Goal: Task Accomplishment & Management: Manage account settings

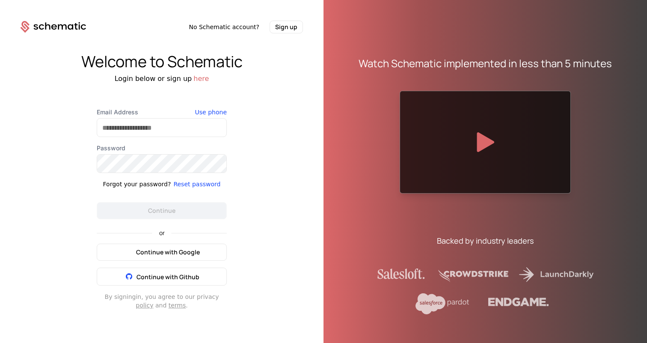
click at [186, 255] on span "Continue with Google" at bounding box center [168, 252] width 64 height 9
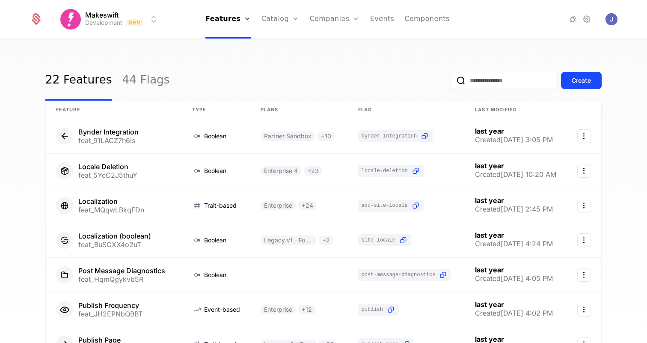
click at [147, 21] on html "Makeswift Development Dev Features Features Flags Catalog Plans Add Ons Credits…" at bounding box center [323, 171] width 647 height 343
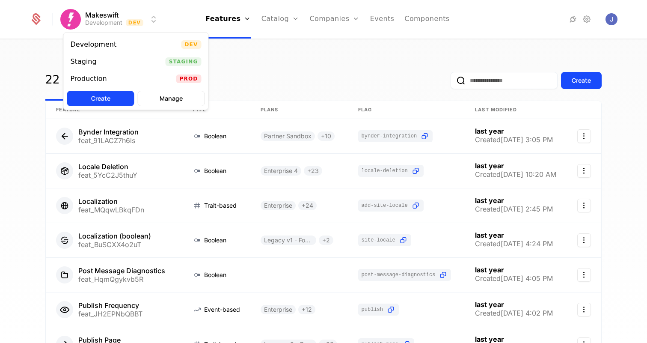
click at [113, 60] on div "Staging Staging" at bounding box center [136, 61] width 145 height 17
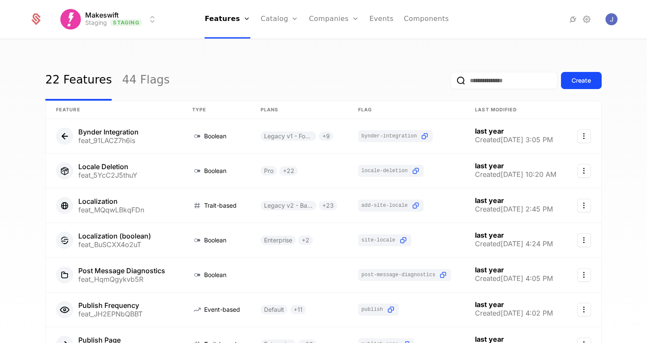
click at [131, 81] on link "44 Flags" at bounding box center [146, 80] width 48 height 40
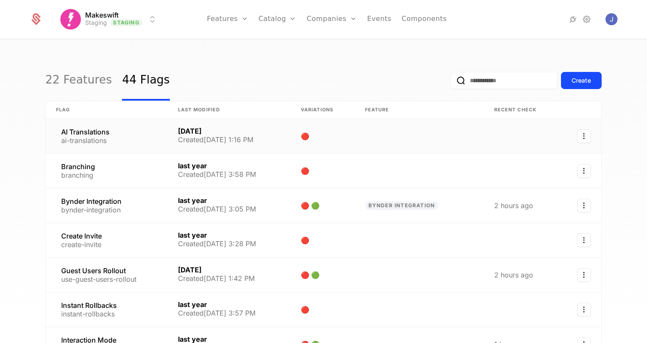
click at [92, 133] on link at bounding box center [107, 136] width 122 height 34
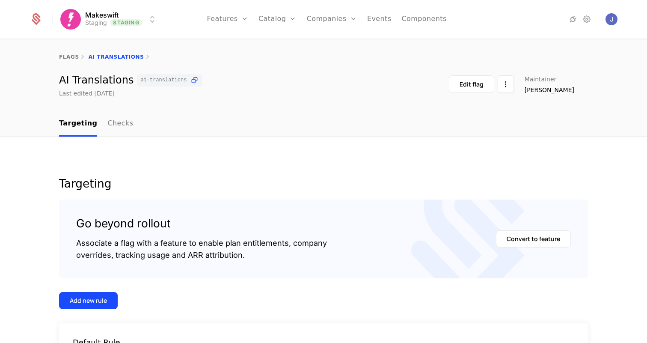
scroll to position [99, 0]
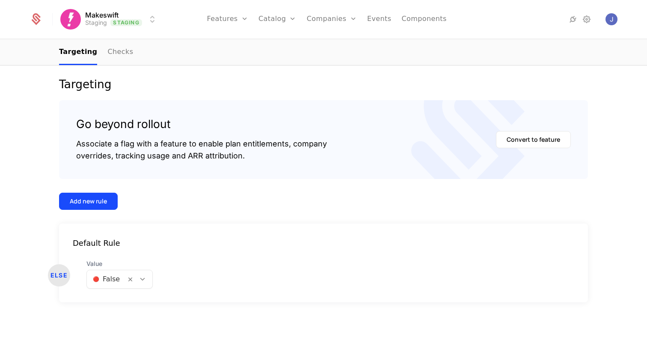
click at [102, 203] on div "Add new rule" at bounding box center [88, 201] width 37 height 9
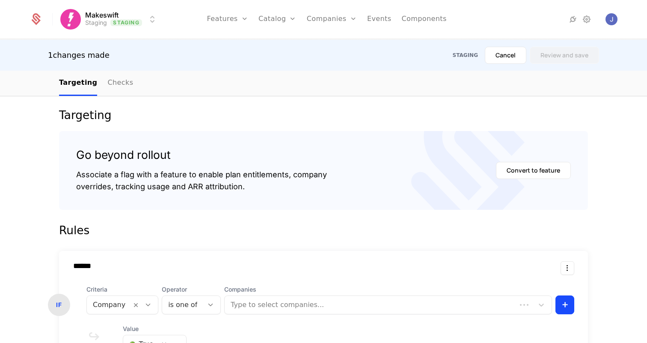
scroll to position [263, 0]
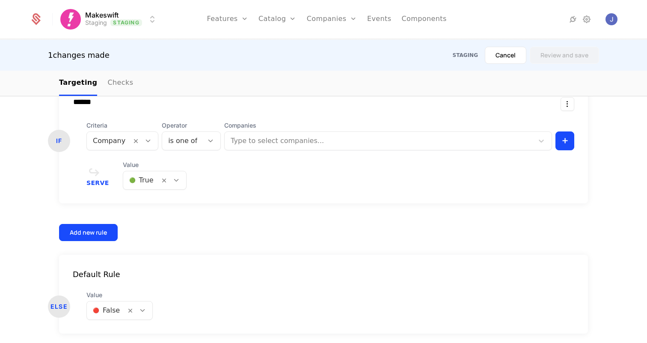
click at [112, 143] on div at bounding box center [109, 141] width 33 height 12
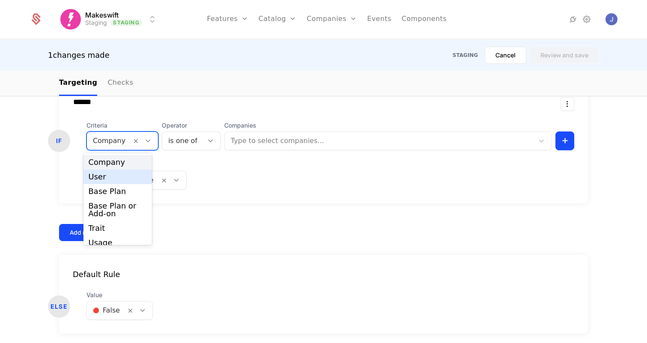
click at [110, 174] on div "User" at bounding box center [118, 177] width 59 height 8
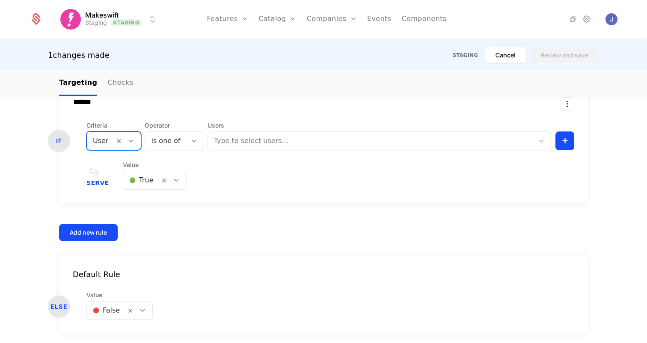
click at [157, 139] on div at bounding box center [165, 141] width 29 height 12
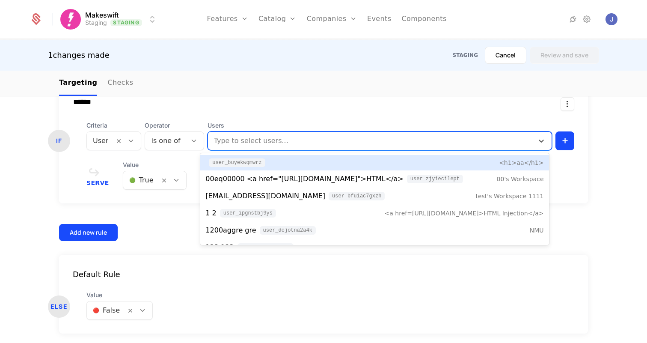
click at [216, 141] on div at bounding box center [371, 141] width 316 height 12
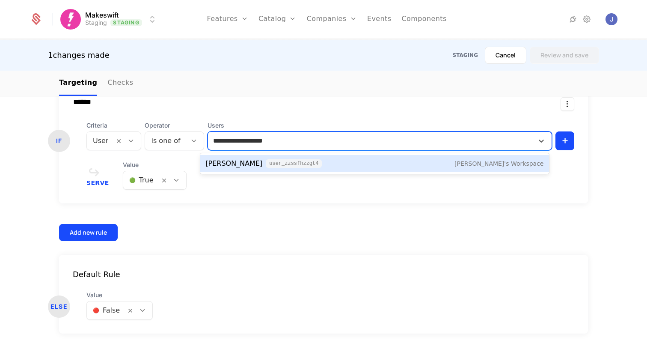
type input "**********"
click at [243, 164] on span "Joseph Lukemire" at bounding box center [234, 163] width 57 height 10
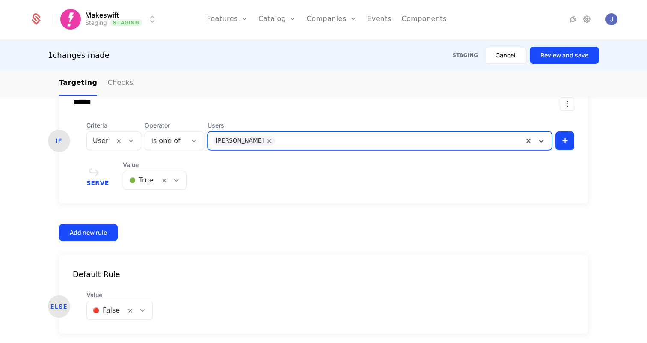
scroll to position [0, 0]
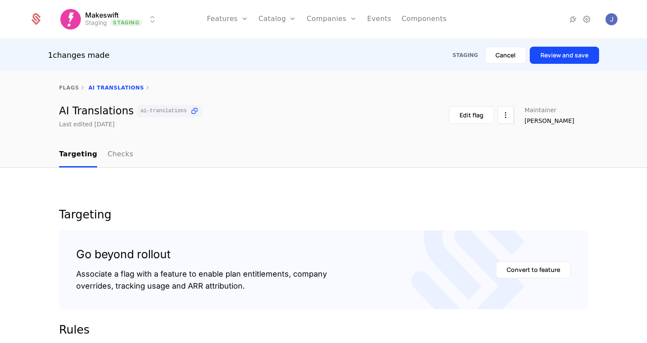
click at [148, 19] on html "Makeswift Staging Staging Features Features Flags Catalog Plans Add Ons Credits…" at bounding box center [323, 171] width 647 height 343
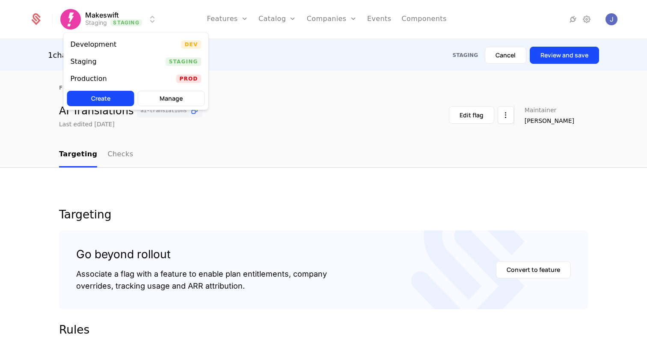
click at [150, 9] on html "Makeswift Staging Staging Features Features Flags Catalog Plans Add Ons Credits…" at bounding box center [323, 171] width 647 height 343
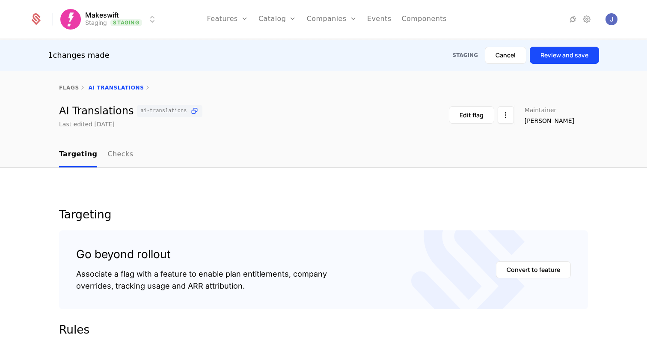
click at [151, 20] on html "Makeswift Staging Staging Features Features Flags Catalog Plans Add Ons Credits…" at bounding box center [323, 171] width 647 height 343
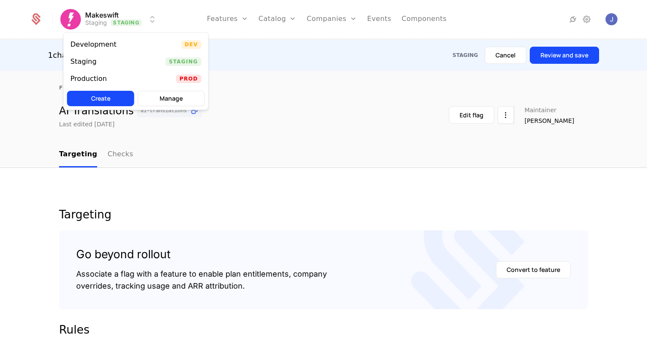
click at [94, 49] on div "Development Dev" at bounding box center [136, 44] width 145 height 17
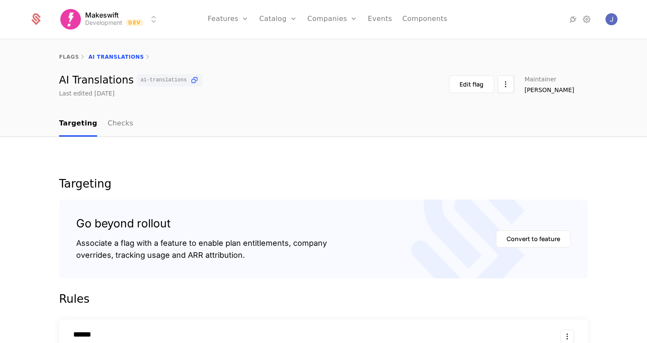
click at [107, 125] on link "Checks" at bounding box center [120, 123] width 26 height 25
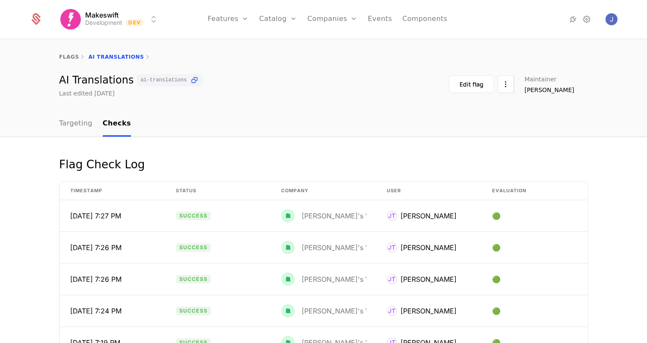
click at [75, 123] on link "Targeting" at bounding box center [75, 123] width 33 height 25
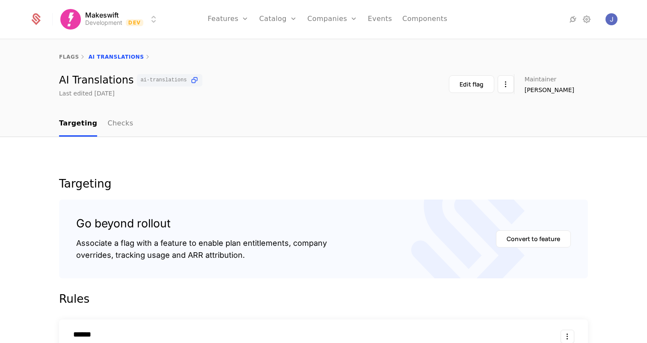
click at [121, 23] on html "Makeswift Development Dev Features Features Flags Catalog Plans Add Ons Credits…" at bounding box center [323, 171] width 647 height 343
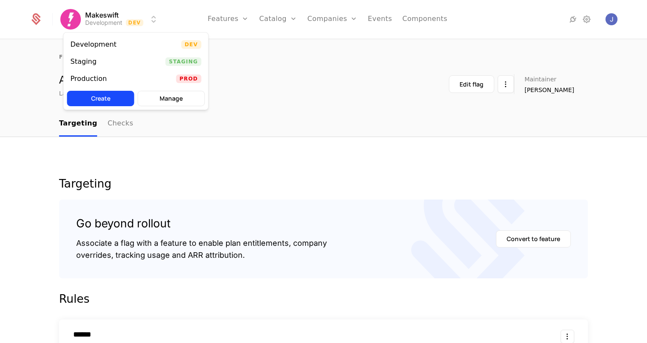
click at [126, 63] on div "Staging Staging" at bounding box center [136, 61] width 145 height 17
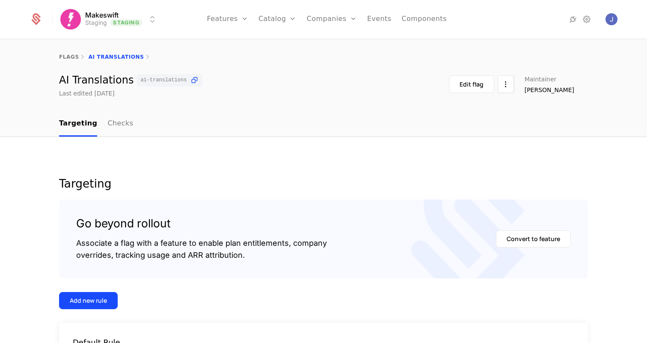
scroll to position [99, 0]
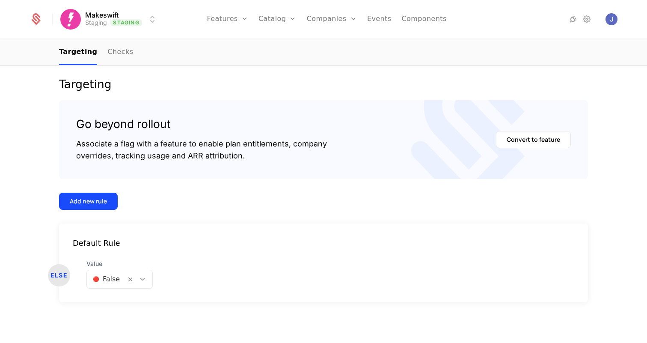
click at [102, 208] on button "Add new rule" at bounding box center [88, 201] width 59 height 17
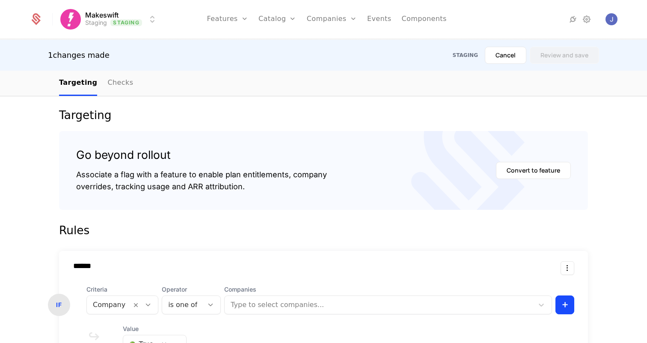
scroll to position [263, 0]
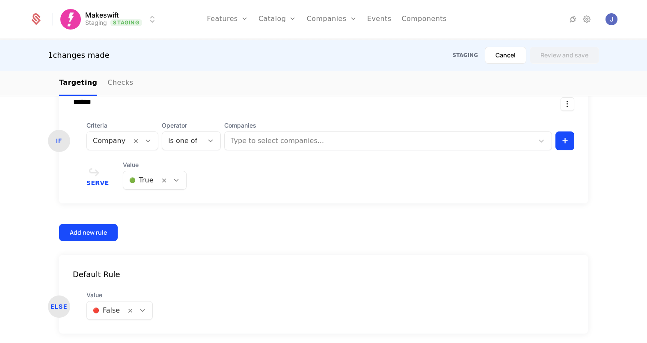
click at [118, 142] on div at bounding box center [109, 141] width 33 height 12
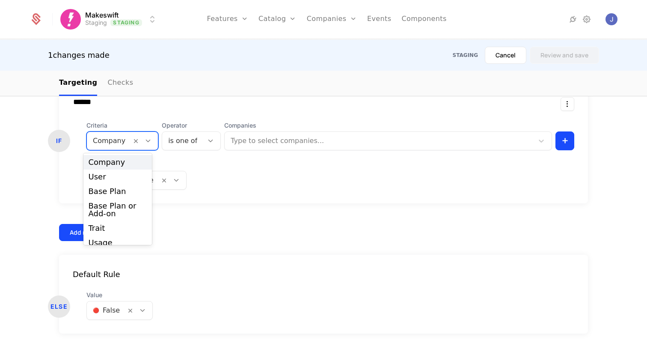
click at [117, 173] on div "User" at bounding box center [118, 177] width 59 height 8
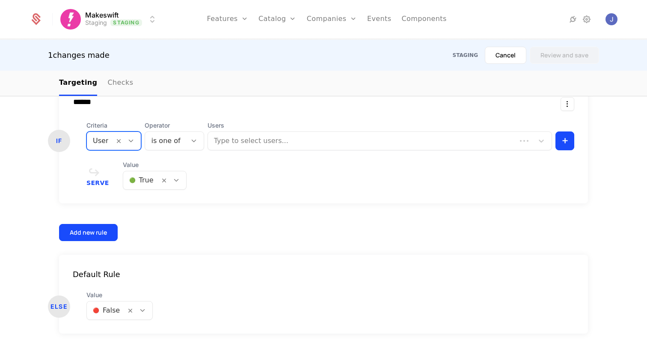
click at [271, 140] on div at bounding box center [362, 141] width 298 height 12
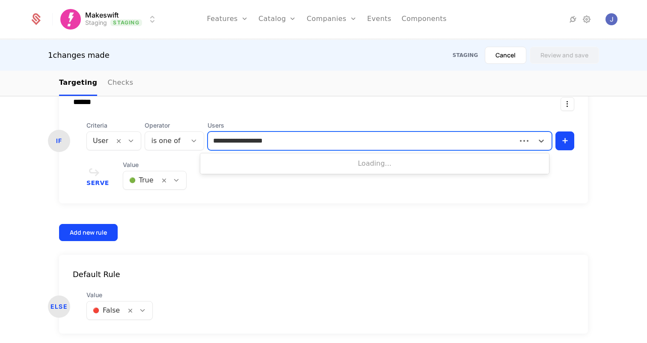
type input "**********"
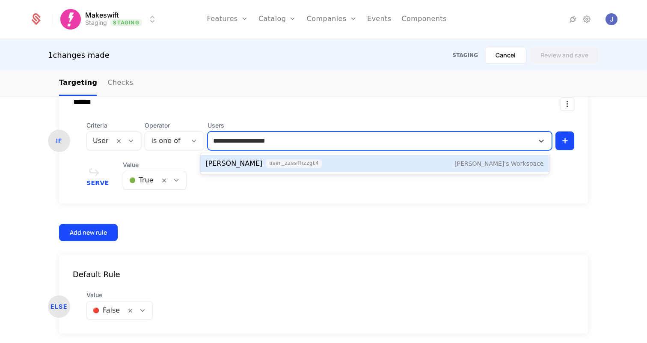
click at [266, 161] on span "user_ZzSsFhZzGT4" at bounding box center [294, 163] width 56 height 9
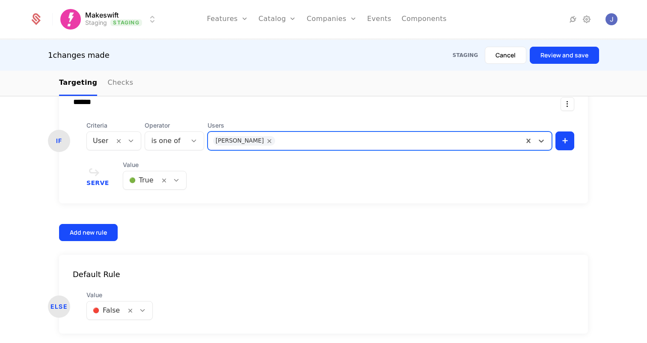
click at [552, 59] on button "Review and save" at bounding box center [564, 55] width 69 height 17
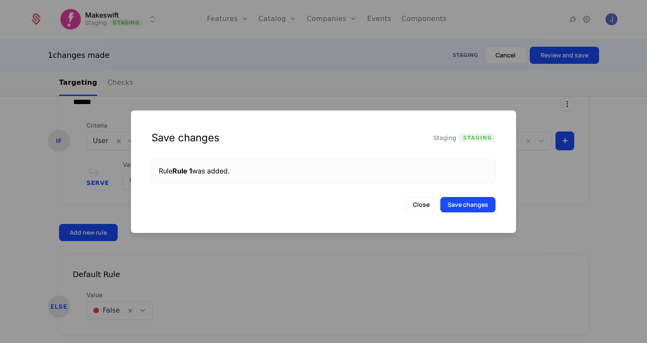
click at [472, 208] on button "Save changes" at bounding box center [468, 204] width 55 height 15
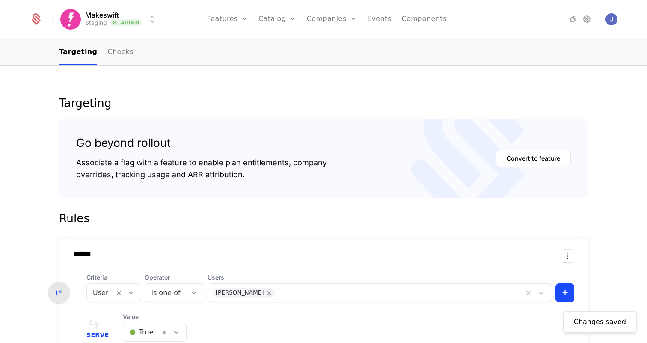
scroll to position [25, 0]
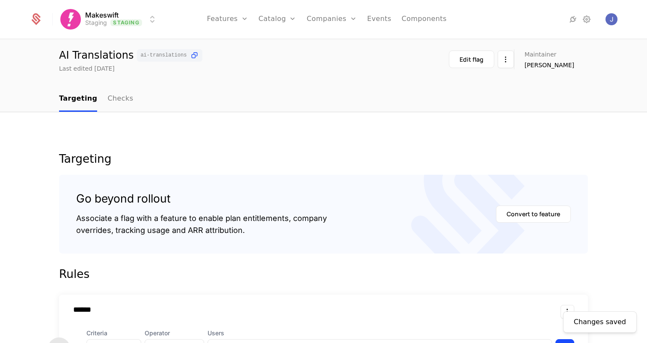
click at [146, 18] on html "Makeswift Staging Staging Features Features Flags Catalog Plans Add Ons Credits…" at bounding box center [323, 171] width 647 height 343
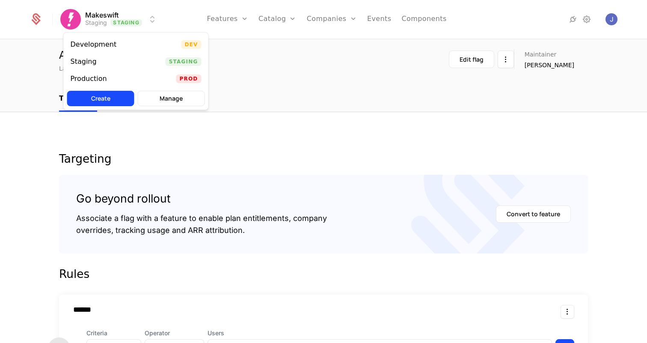
click at [102, 76] on div "Production" at bounding box center [89, 78] width 36 height 7
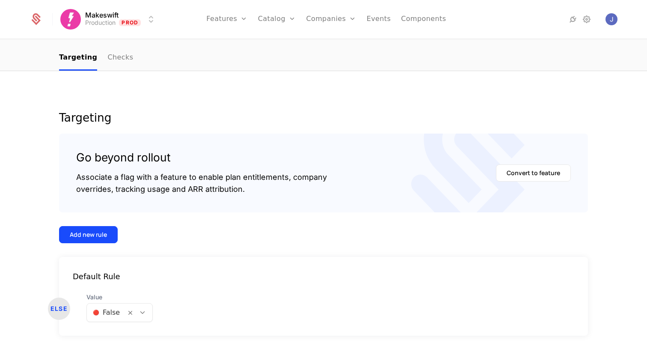
scroll to position [99, 0]
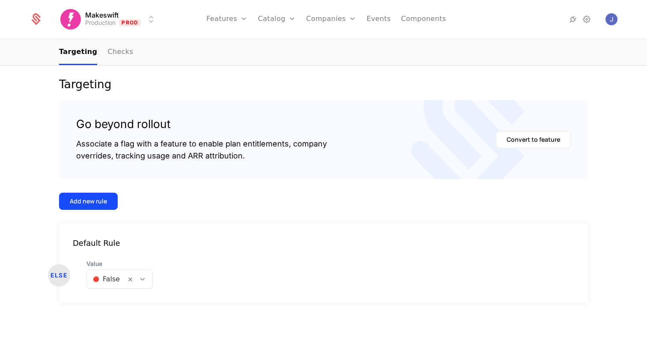
click at [96, 207] on button "Add new rule" at bounding box center [88, 201] width 59 height 17
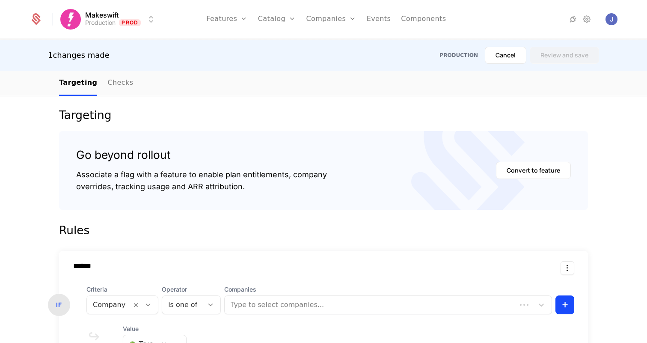
scroll to position [263, 0]
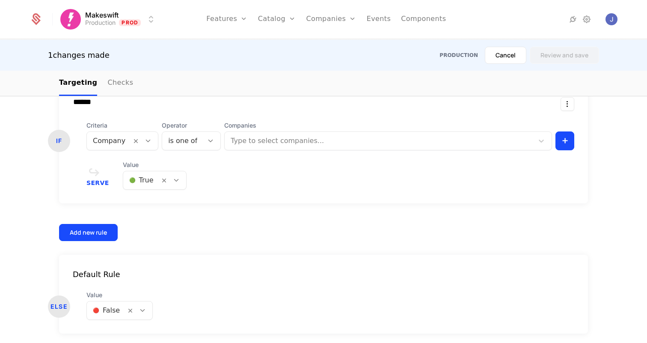
click at [117, 140] on div at bounding box center [109, 141] width 33 height 12
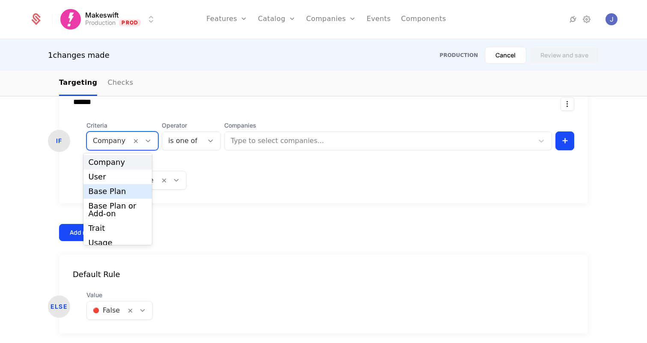
click at [115, 182] on div "User" at bounding box center [117, 177] width 69 height 15
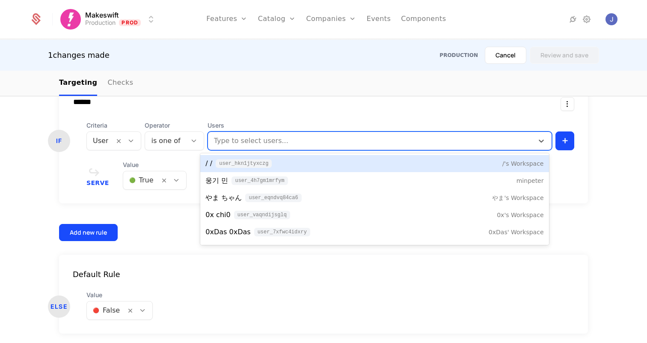
click at [252, 142] on div at bounding box center [371, 141] width 316 height 12
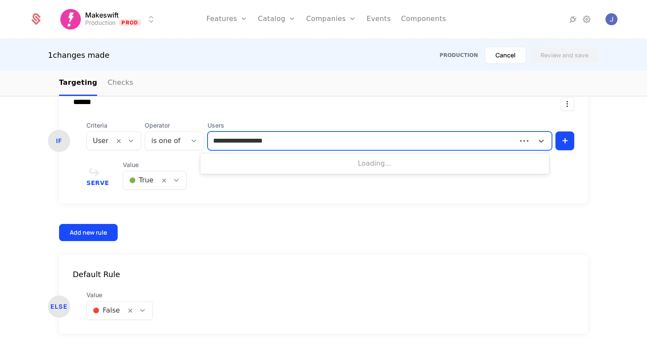
type input "**********"
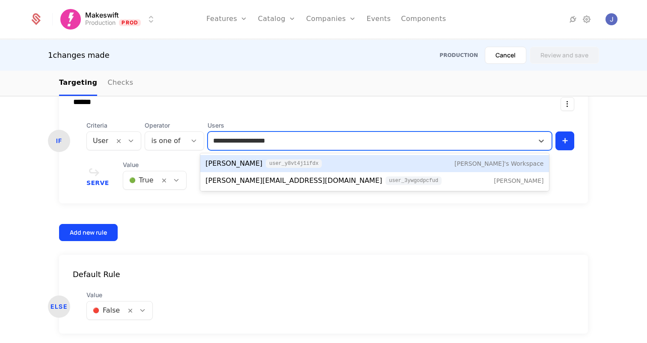
click at [240, 165] on span "Joseph Lukemire" at bounding box center [234, 163] width 57 height 10
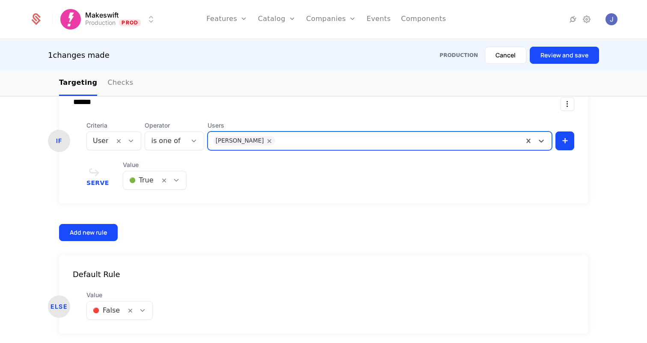
click at [298, 143] on div at bounding box center [398, 141] width 241 height 12
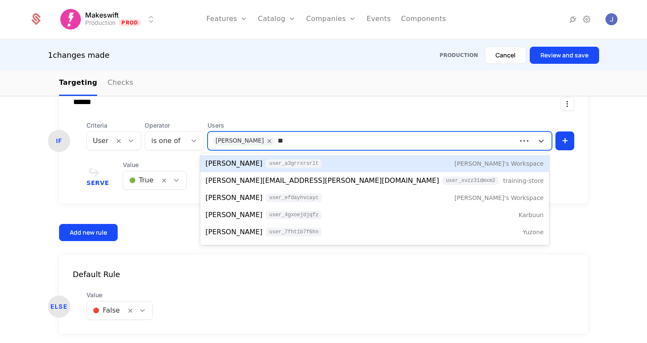
type input "*"
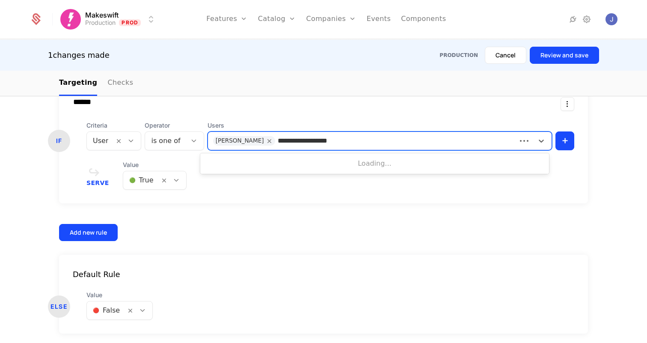
type input "**********"
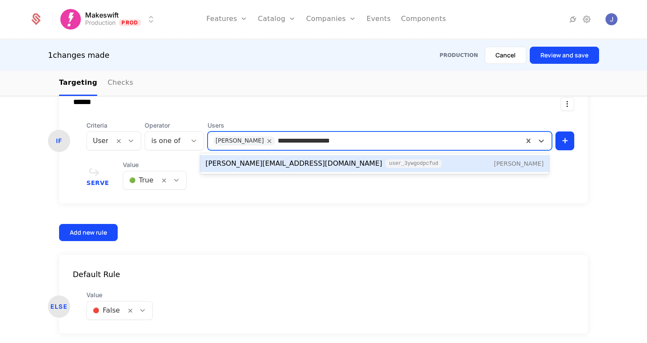
drag, startPoint x: 268, startPoint y: 141, endPoint x: 358, endPoint y: 140, distance: 89.9
click at [358, 140] on div "**********" at bounding box center [398, 141] width 241 height 12
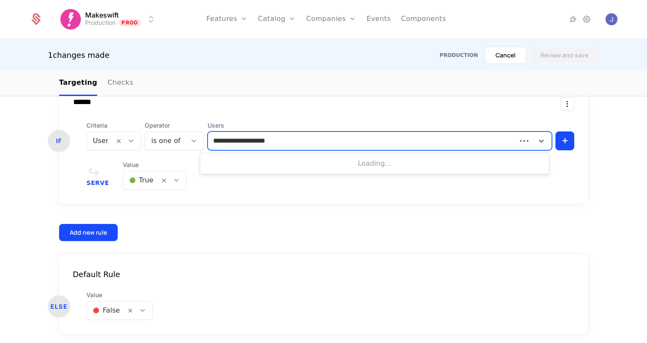
type input "**********"
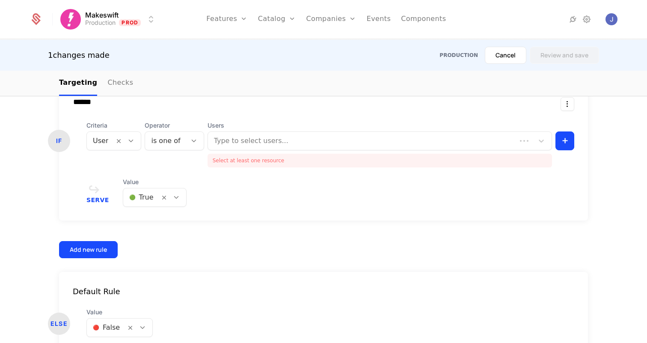
click at [247, 236] on div "****** IF Criteria User Operator is one of Users Type to select users... Select…" at bounding box center [323, 172] width 529 height 171
click at [263, 128] on span "Users" at bounding box center [380, 125] width 345 height 9
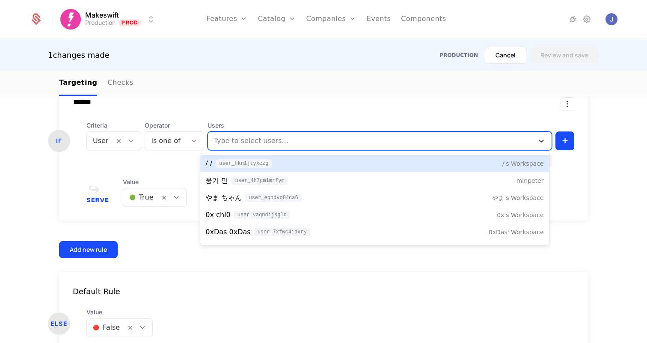
click at [262, 139] on div at bounding box center [371, 141] width 316 height 12
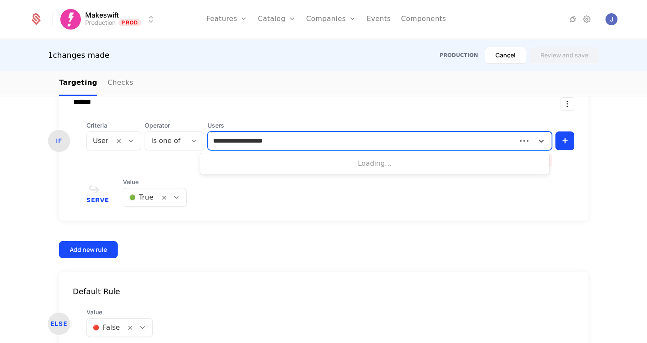
type input "**********"
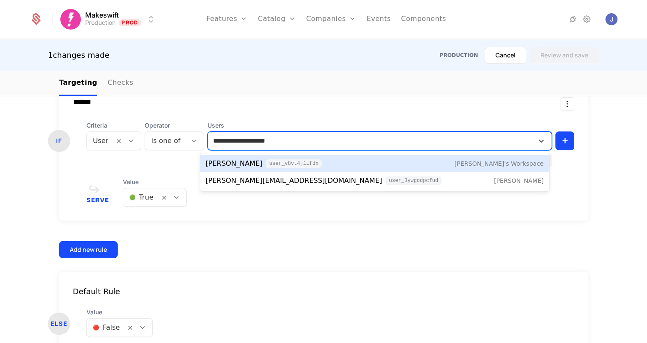
click at [266, 161] on span "user_Y8Vt4j1ifDX" at bounding box center [294, 163] width 56 height 9
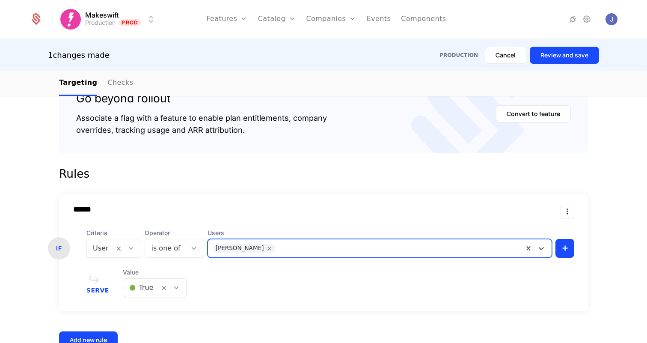
scroll to position [0, 0]
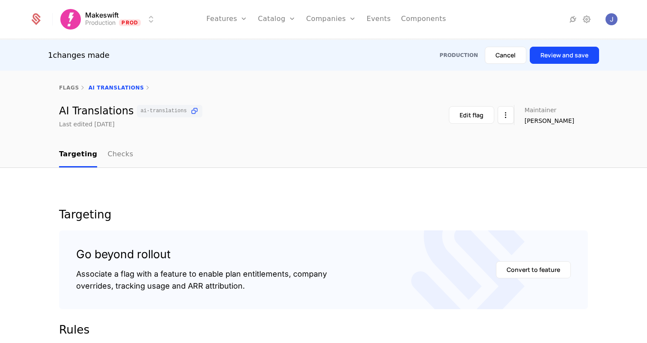
click at [555, 60] on button "Review and save" at bounding box center [564, 55] width 69 height 17
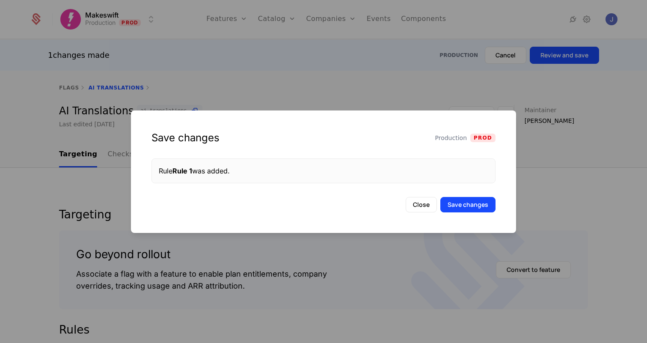
click at [489, 201] on button "Save changes" at bounding box center [468, 204] width 55 height 15
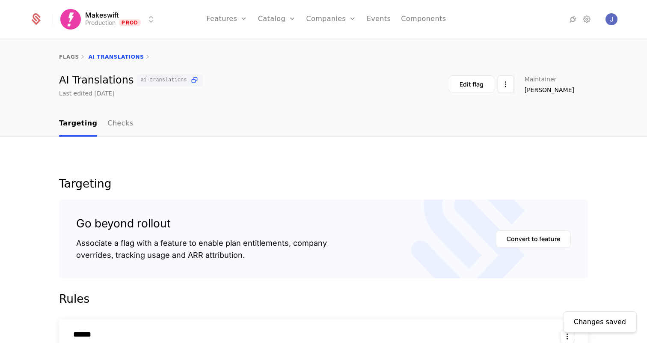
click at [107, 129] on link "Checks" at bounding box center [120, 123] width 26 height 25
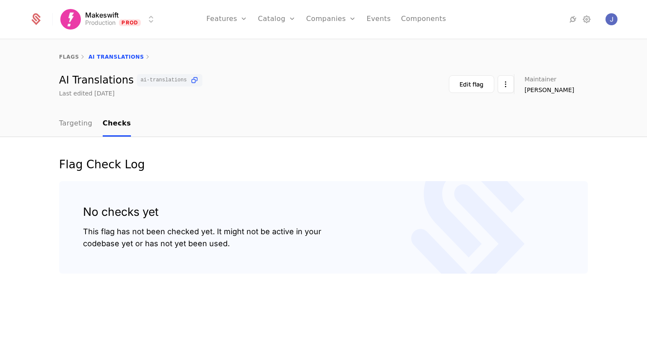
click at [79, 126] on link "Targeting" at bounding box center [75, 123] width 33 height 25
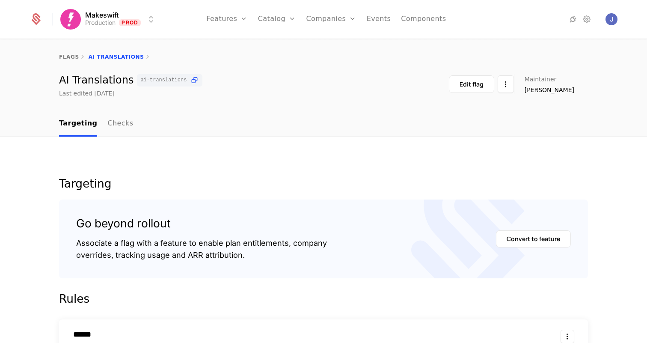
click at [144, 23] on html "Makeswift Production Prod Features Features Flags Catalog Plans Add Ons Credits…" at bounding box center [323, 171] width 647 height 343
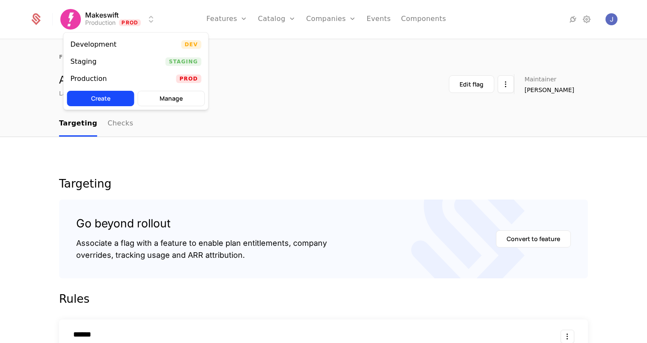
click at [120, 59] on div "Staging Staging" at bounding box center [136, 61] width 145 height 17
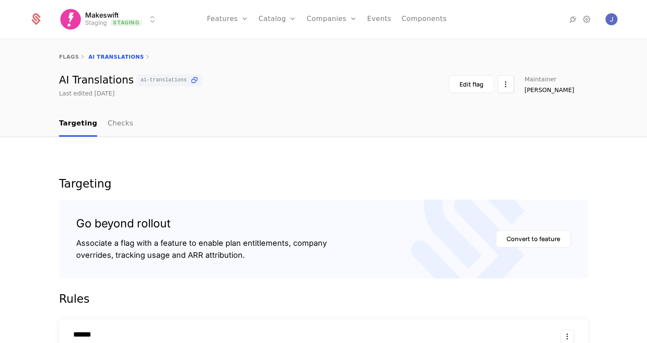
click at [116, 123] on link "Checks" at bounding box center [120, 123] width 26 height 25
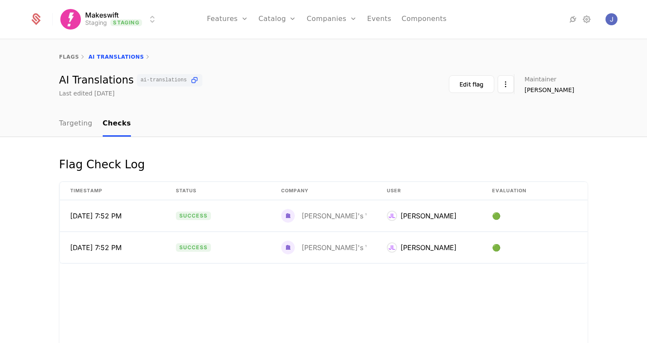
click at [81, 134] on link "Targeting" at bounding box center [75, 123] width 33 height 25
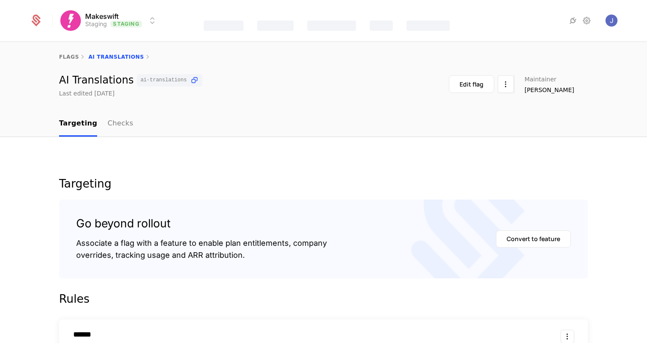
click at [107, 133] on link "Checks" at bounding box center [120, 123] width 26 height 25
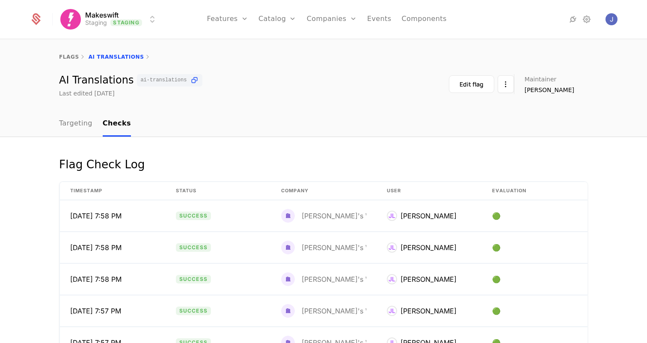
drag, startPoint x: 194, startPoint y: 47, endPoint x: 225, endPoint y: 95, distance: 57.1
click at [225, 94] on div "flags AI Translations AI Translations ai-translations Last edited 2 weeks ago E…" at bounding box center [323, 69] width 647 height 58
click at [225, 95] on div "AI Translations ai-translations Last edited 2 weeks ago Edit flag Maintainer Jo…" at bounding box center [323, 86] width 529 height 24
drag, startPoint x: 38, startPoint y: 47, endPoint x: 209, endPoint y: 101, distance: 180.2
click at [209, 101] on div "flags AI Translations AI Translations ai-translations Last edited 2 weeks ago E…" at bounding box center [323, 76] width 647 height 72
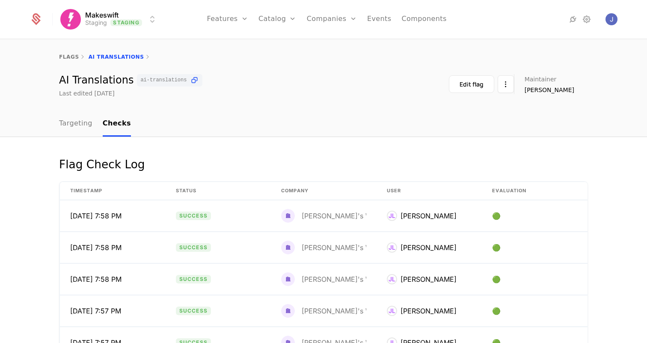
click at [234, 101] on div "flags AI Translations AI Translations ai-translations Last edited 2 weeks ago E…" at bounding box center [323, 76] width 647 height 72
drag, startPoint x: 217, startPoint y: 79, endPoint x: 199, endPoint y: 40, distance: 42.9
click at [202, 51] on div "flags AI Translations AI Translations ai-translations Last edited 2 weeks ago E…" at bounding box center [323, 76] width 647 height 72
click at [199, 40] on div "flags AI Translations" at bounding box center [323, 57] width 647 height 34
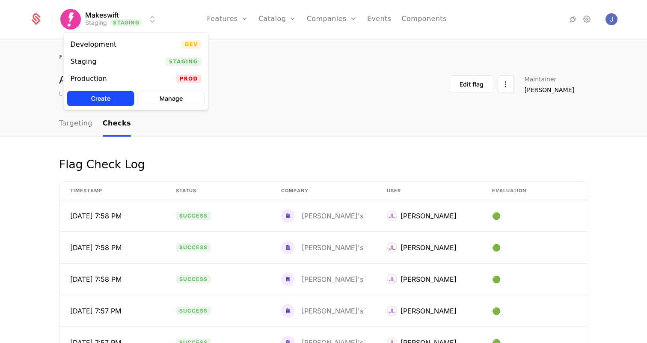
click at [130, 20] on html "Makeswift Staging Staging Features Features Flags Catalog Plans Add Ons Credits…" at bounding box center [323, 171] width 647 height 343
click at [120, 45] on div "Development Dev" at bounding box center [136, 44] width 145 height 17
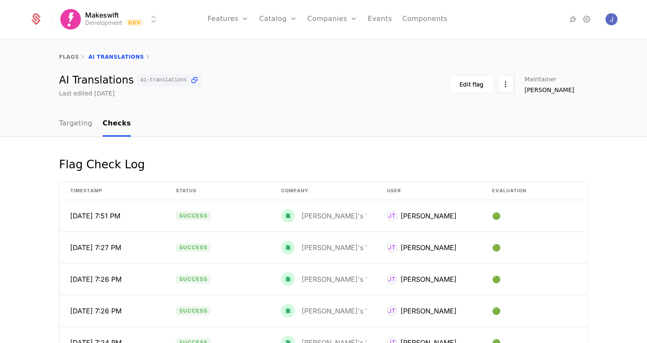
click at [78, 126] on link "Targeting" at bounding box center [75, 123] width 33 height 25
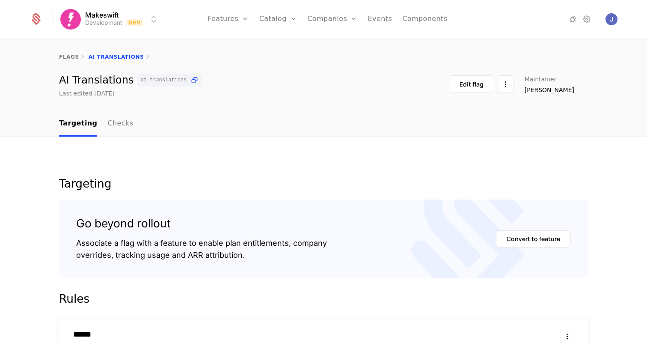
click at [119, 125] on link "Checks" at bounding box center [120, 123] width 26 height 25
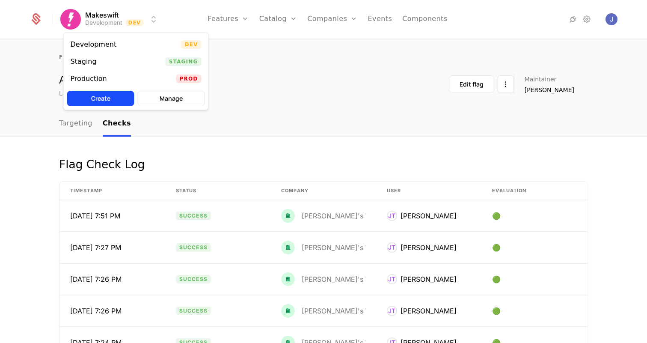
click at [129, 27] on html "Makeswift Development Dev Features Features Flags Catalog Plans Add Ons Credits…" at bounding box center [323, 171] width 647 height 343
click at [125, 78] on div "Production Prod" at bounding box center [136, 78] width 145 height 17
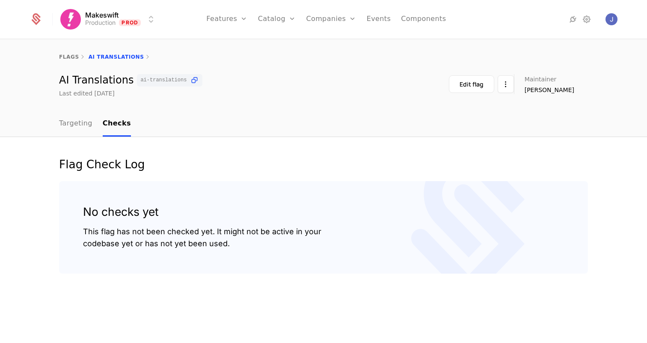
click at [75, 126] on link "Targeting" at bounding box center [75, 123] width 33 height 25
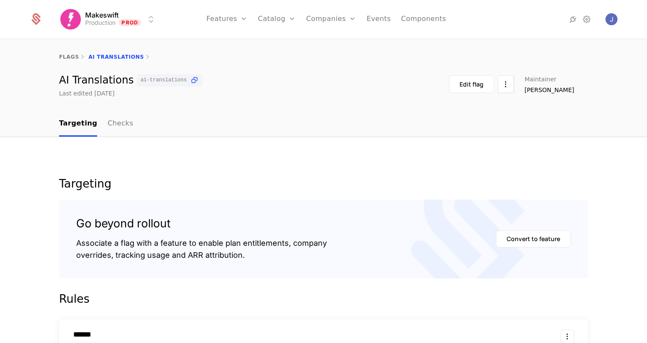
click at [109, 121] on link "Checks" at bounding box center [120, 123] width 26 height 25
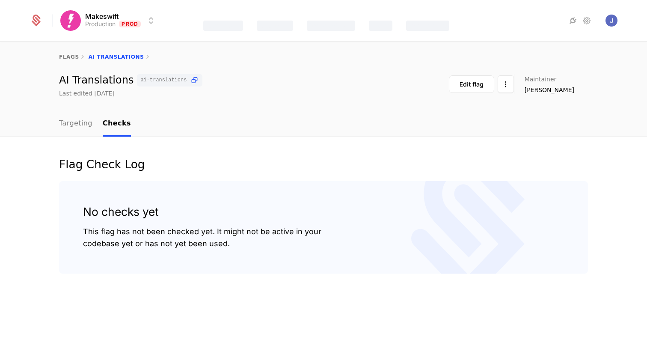
click at [247, 171] on div "Flag Check Log" at bounding box center [323, 170] width 529 height 24
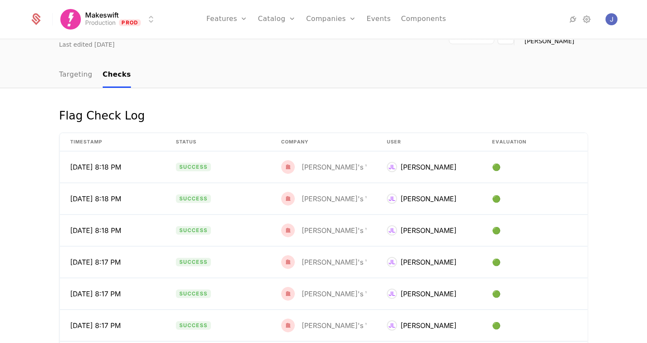
click at [36, 101] on div "Flag Check Log Timestamp Status Company User Evaluation 10/1/25, 8:18 PM Succes…" at bounding box center [323, 249] width 647 height 323
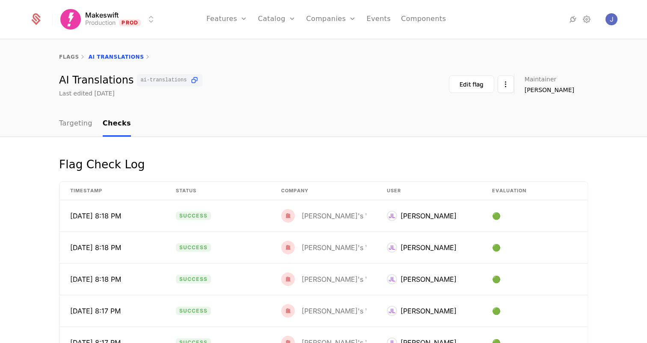
click at [73, 119] on link "Targeting" at bounding box center [75, 123] width 33 height 25
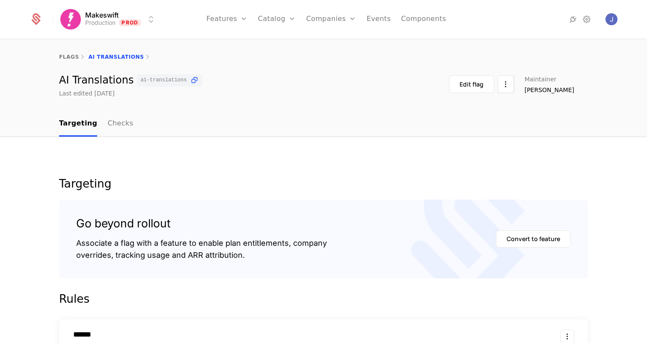
click at [113, 129] on link "Checks" at bounding box center [120, 123] width 26 height 25
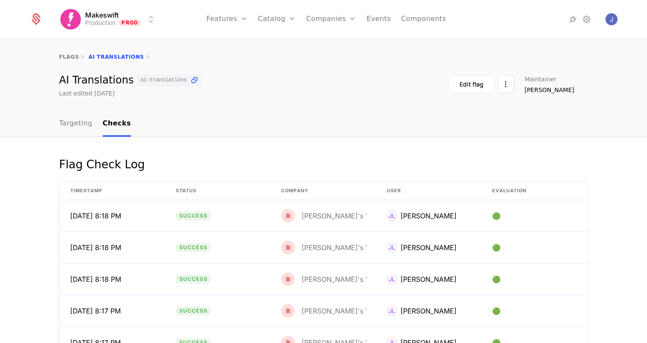
click at [598, 194] on div "Flag Check Log Timestamp Status Company User Evaluation 10/1/25, 8:18 PM Succes…" at bounding box center [323, 299] width 557 height 282
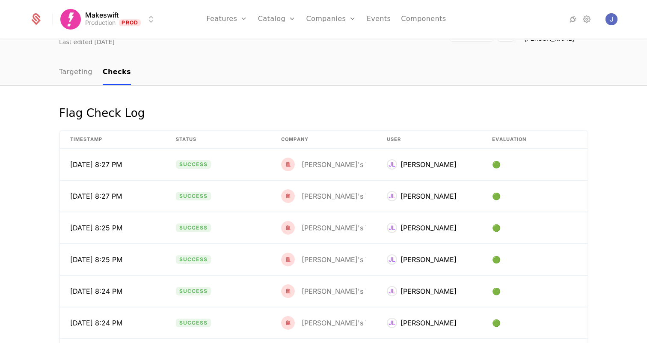
scroll to position [58, 0]
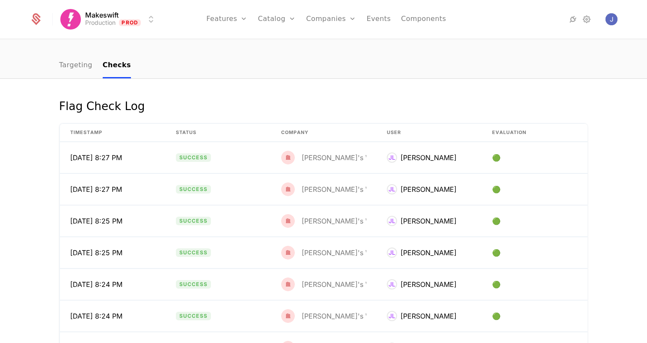
click at [77, 64] on link "Targeting" at bounding box center [75, 65] width 33 height 25
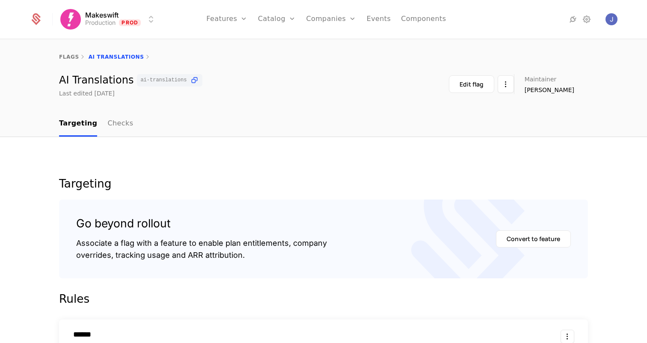
click at [113, 128] on link "Checks" at bounding box center [120, 123] width 26 height 25
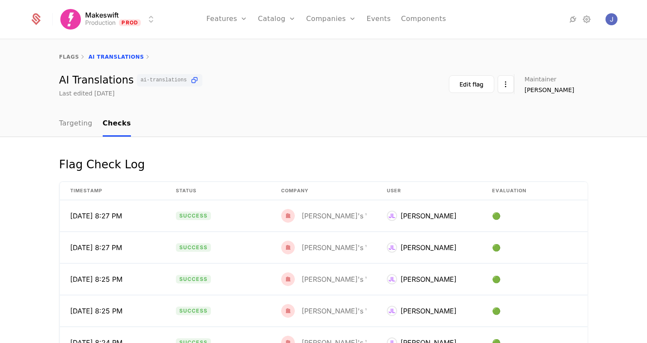
click at [39, 152] on div "Flag Check Log Timestamp Status Company User Evaluation 10/1/25, 8:27 PM Succes…" at bounding box center [323, 298] width 647 height 323
click at [133, 18] on html "Makeswift Production Prod Features Features Flags Catalog Plans Add Ons Credits…" at bounding box center [323, 171] width 647 height 343
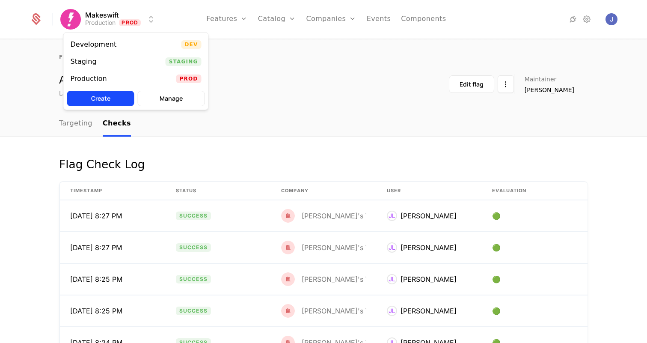
click at [120, 58] on div "Staging Staging" at bounding box center [136, 61] width 145 height 17
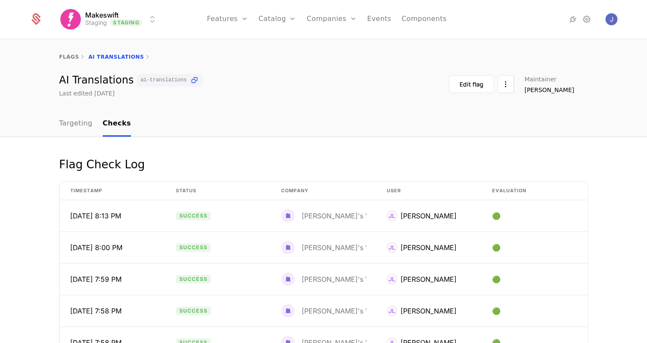
click at [131, 17] on html "Makeswift Staging Staging Features Features Flags Catalog Plans Add Ons Credits…" at bounding box center [323, 171] width 647 height 343
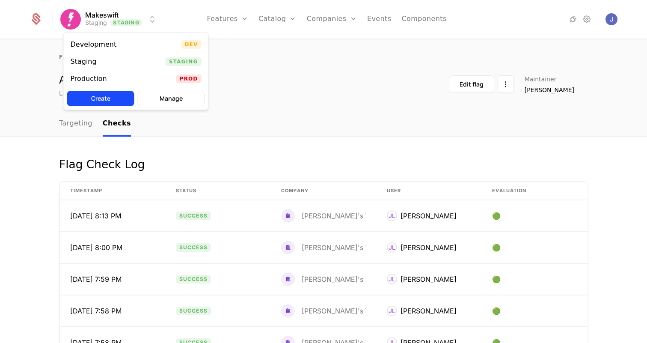
click at [119, 75] on div "Production Prod" at bounding box center [136, 78] width 145 height 17
